Goal: Transaction & Acquisition: Purchase product/service

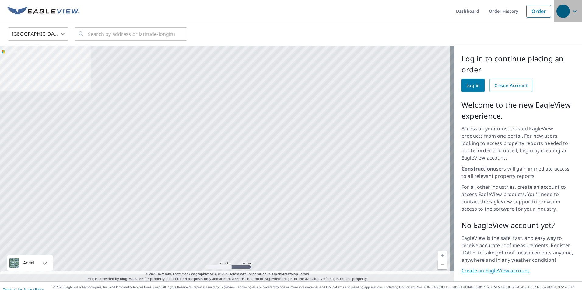
click at [571, 11] on icon "button" at bounding box center [574, 11] width 7 height 7
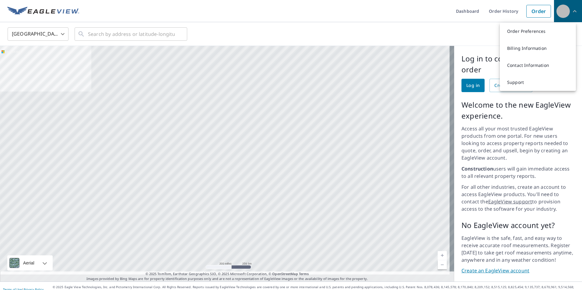
click at [571, 12] on icon "button" at bounding box center [574, 11] width 7 height 7
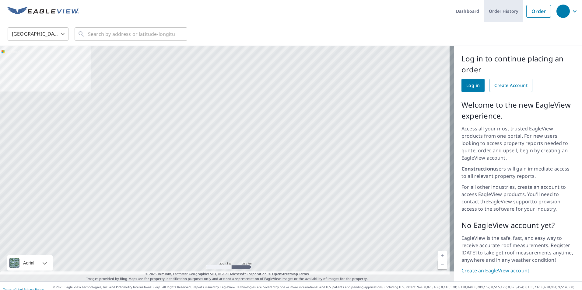
click at [498, 13] on link "Order History" at bounding box center [503, 11] width 39 height 22
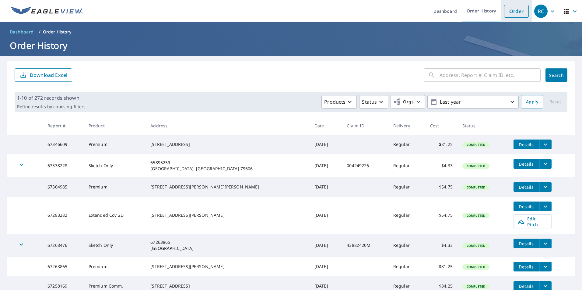
click at [517, 12] on link "Order" at bounding box center [516, 11] width 25 height 13
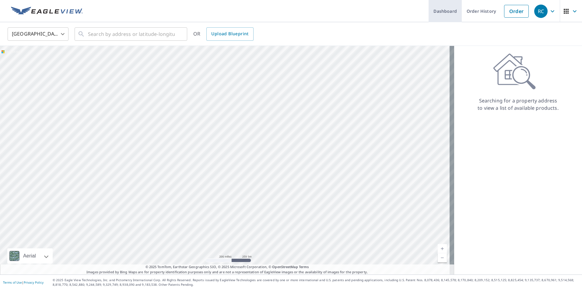
click at [451, 12] on link "Dashboard" at bounding box center [445, 11] width 33 height 22
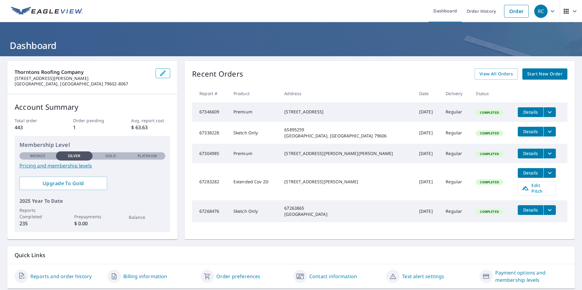
click at [538, 75] on span "Start New Order" at bounding box center [544, 74] width 35 height 8
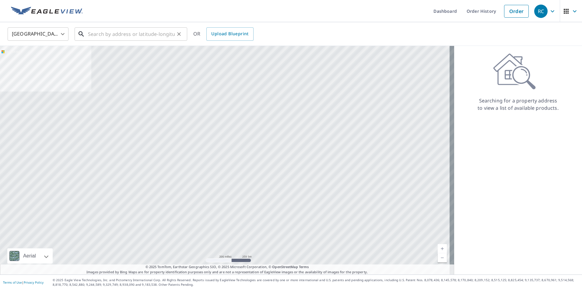
click at [129, 36] on input "text" at bounding box center [131, 34] width 87 height 17
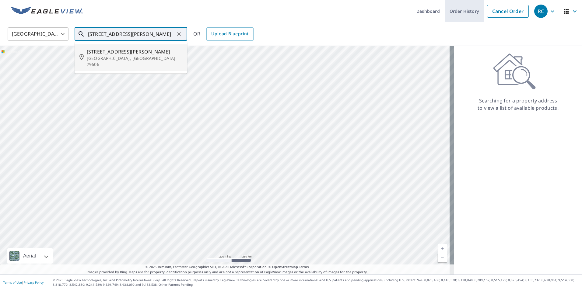
type input "4417 pamela dr"
click at [464, 12] on link "Order History" at bounding box center [464, 11] width 39 height 22
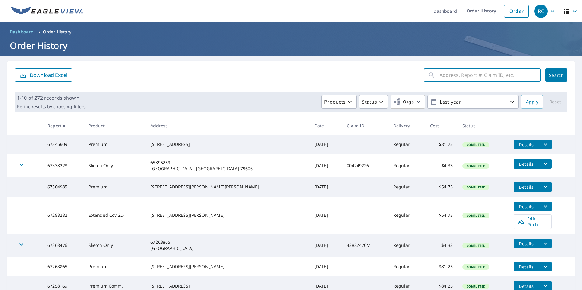
click at [449, 76] on input "text" at bounding box center [490, 75] width 101 height 17
type input "4417 pamela dr"
click button "Search" at bounding box center [556, 74] width 22 height 13
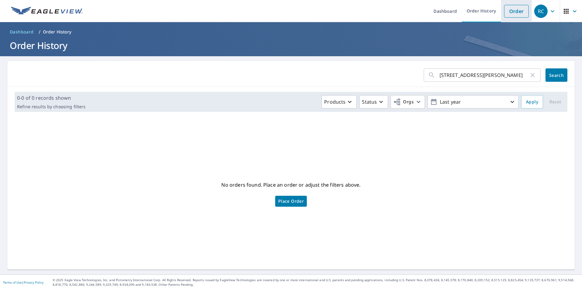
click at [511, 11] on link "Order" at bounding box center [516, 11] width 25 height 13
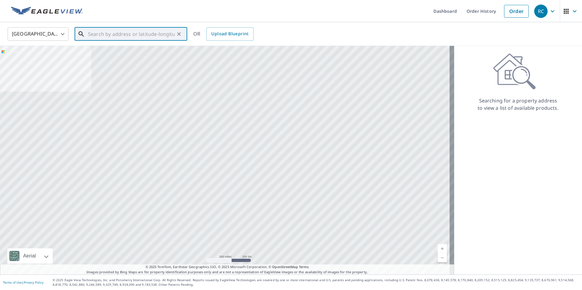
click at [140, 34] on input "text" at bounding box center [131, 34] width 87 height 17
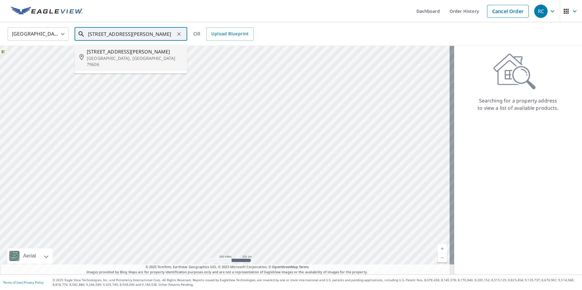
click at [116, 59] on p "[GEOGRAPHIC_DATA], [GEOGRAPHIC_DATA] 79606" at bounding box center [135, 61] width 96 height 12
type input "[STREET_ADDRESS][PERSON_NAME]"
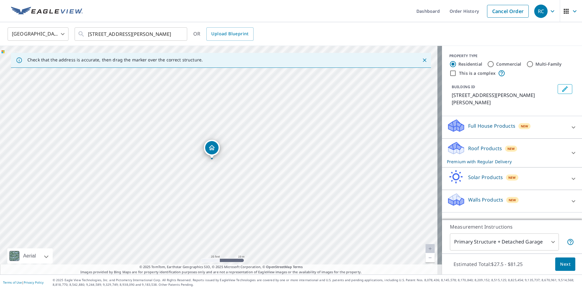
drag, startPoint x: 145, startPoint y: 163, endPoint x: 168, endPoint y: 168, distance: 24.1
click at [168, 168] on div "[STREET_ADDRESS][PERSON_NAME]" at bounding box center [221, 160] width 442 height 229
click at [561, 265] on span "Next" at bounding box center [565, 265] width 10 height 8
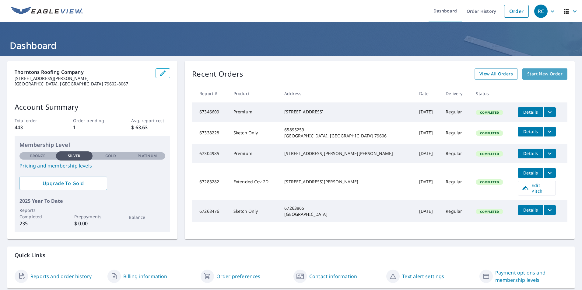
click at [543, 74] on span "Start New Order" at bounding box center [544, 74] width 35 height 8
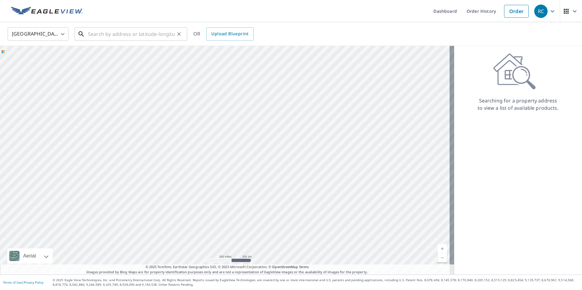
click at [139, 34] on input "text" at bounding box center [131, 34] width 87 height 17
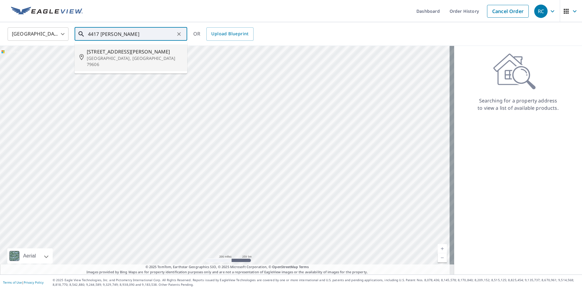
click at [133, 57] on p "[GEOGRAPHIC_DATA], [GEOGRAPHIC_DATA] 79606" at bounding box center [135, 61] width 96 height 12
type input "[STREET_ADDRESS][PERSON_NAME]"
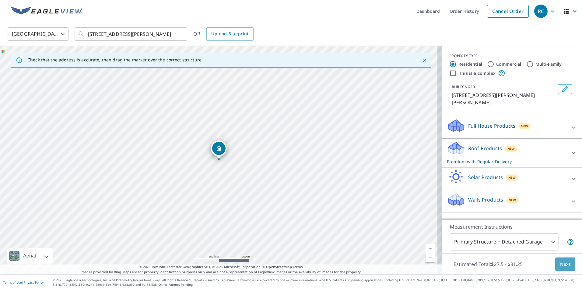
click at [561, 265] on span "Next" at bounding box center [565, 265] width 10 height 8
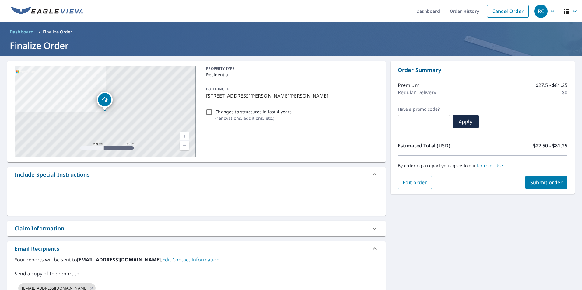
click at [546, 182] on span "Submit order" at bounding box center [546, 182] width 33 height 7
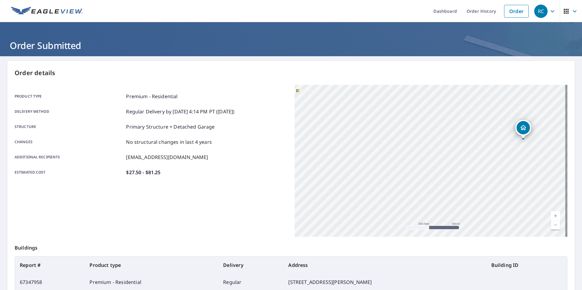
drag, startPoint x: 224, startPoint y: 175, endPoint x: 183, endPoint y: 168, distance: 41.6
click at [182, 173] on div "Estimated cost $27.50 - $81.25" at bounding box center [151, 172] width 273 height 7
click at [469, 10] on link "Order History" at bounding box center [481, 11] width 39 height 22
